Goal: Check status: Check status

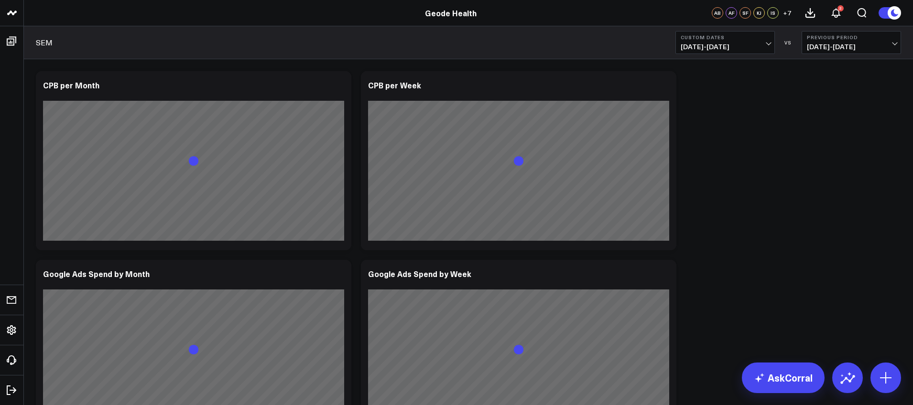
click at [733, 45] on span "[DATE] - [DATE]" at bounding box center [725, 47] width 89 height 8
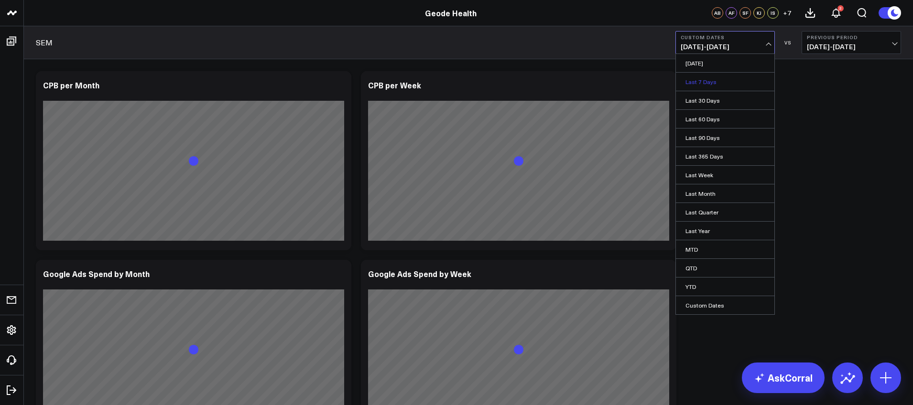
click at [727, 87] on link "Last 7 Days" at bounding box center [725, 82] width 98 height 18
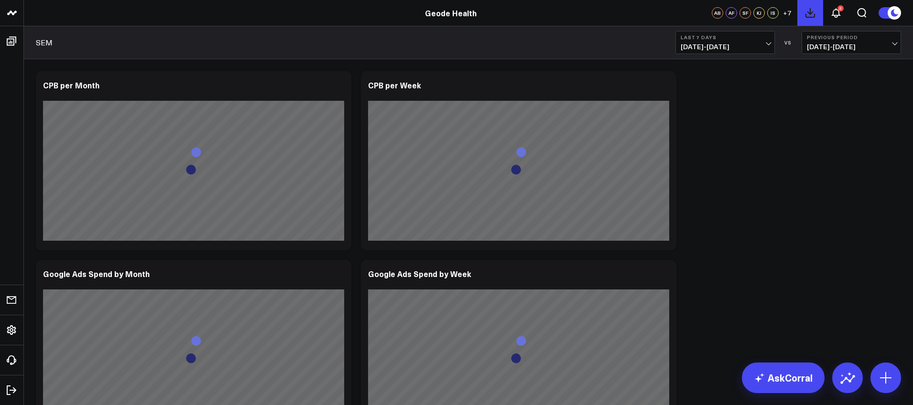
drag, startPoint x: 822, startPoint y: 165, endPoint x: 804, endPoint y: 17, distance: 149.3
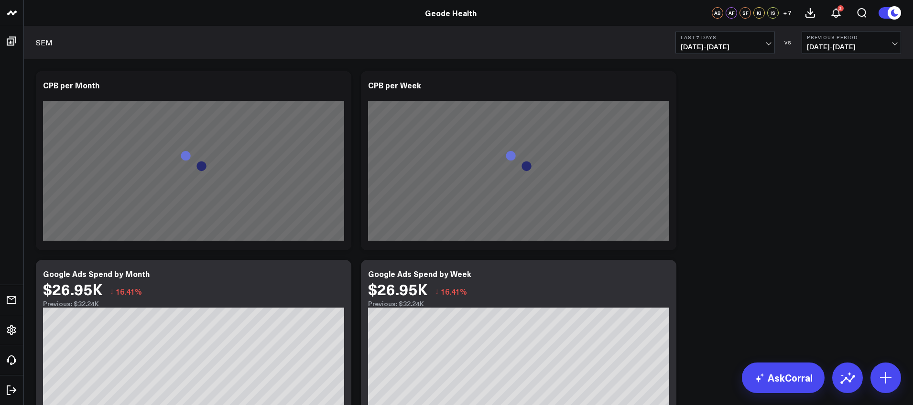
click at [717, 49] on span "[DATE] - [DATE]" at bounding box center [725, 47] width 89 height 8
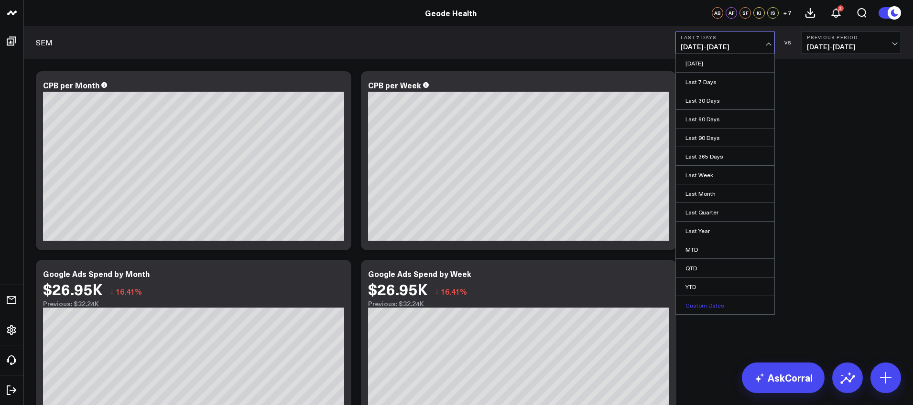
click at [709, 306] on link "Custom Dates" at bounding box center [725, 305] width 98 height 18
select select "9"
select select "2025"
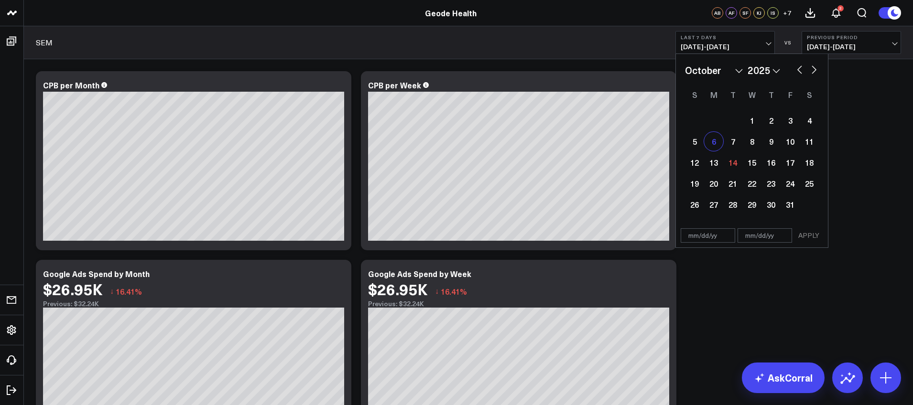
click at [711, 141] on div "6" at bounding box center [713, 141] width 19 height 19
type input "[DATE]"
select select "9"
select select "2025"
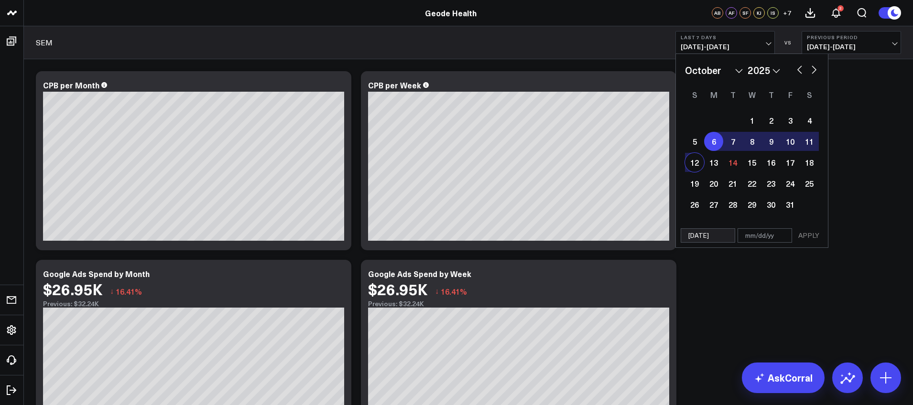
click at [694, 159] on div "12" at bounding box center [694, 162] width 19 height 19
type input "[DATE]"
select select "9"
select select "2025"
click at [806, 234] on button "APPLY" at bounding box center [809, 236] width 29 height 14
